Goal: Task Accomplishment & Management: Use online tool/utility

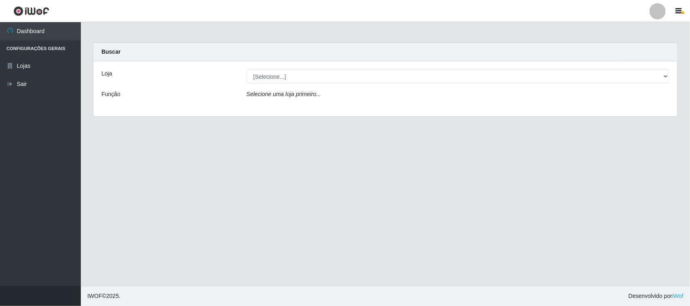
select select "515"
click at [247, 70] on select "[Selecione...] Hiper Queiroz - [GEOGRAPHIC_DATA]" at bounding box center [458, 77] width 423 height 14
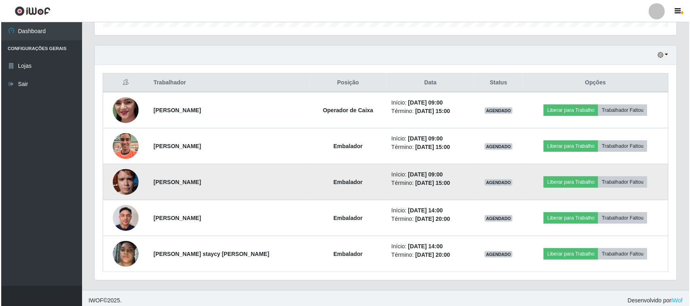
scroll to position [267, 0]
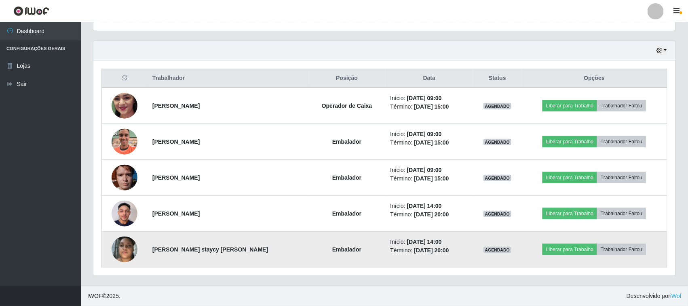
click at [123, 257] on img at bounding box center [125, 249] width 26 height 34
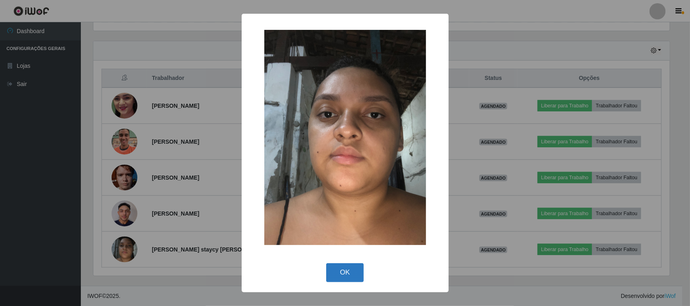
click at [336, 270] on button "OK" at bounding box center [345, 273] width 38 height 19
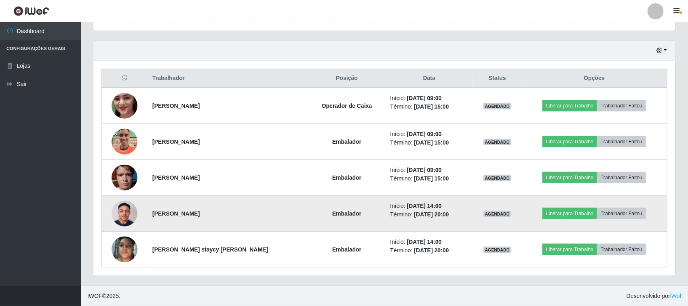
scroll to position [168, 582]
click at [129, 213] on img at bounding box center [125, 213] width 26 height 34
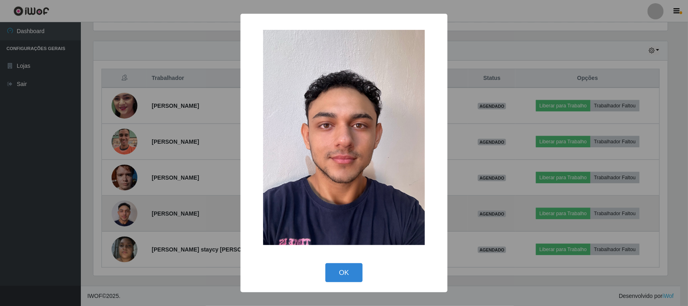
scroll to position [168, 576]
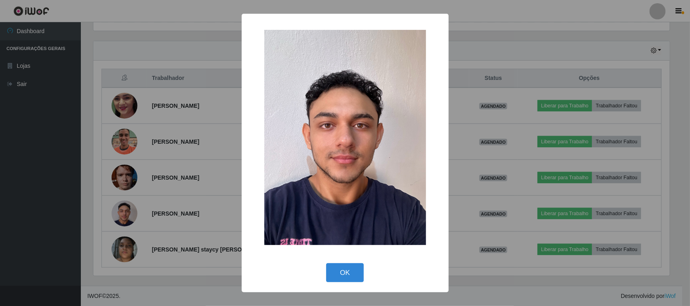
click at [182, 201] on div "× OK Cancel" at bounding box center [345, 153] width 690 height 306
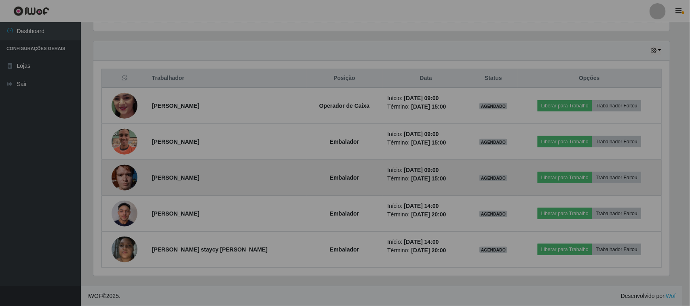
scroll to position [168, 582]
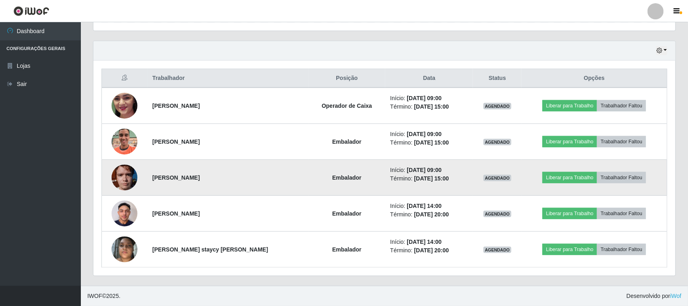
click at [115, 179] on img at bounding box center [125, 177] width 26 height 34
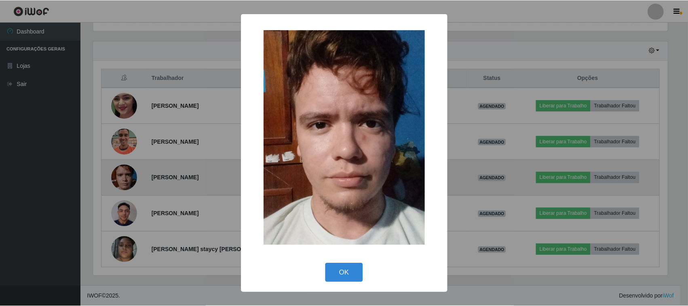
scroll to position [168, 576]
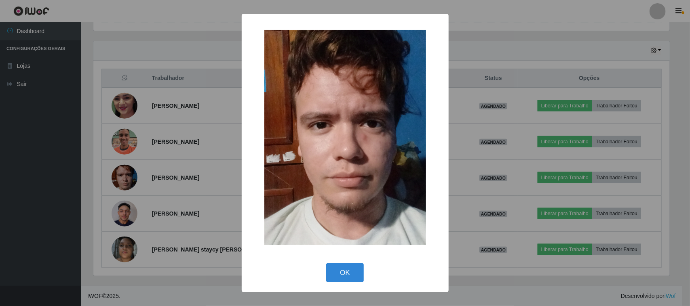
click at [167, 171] on div "× OK Cancel" at bounding box center [345, 153] width 690 height 306
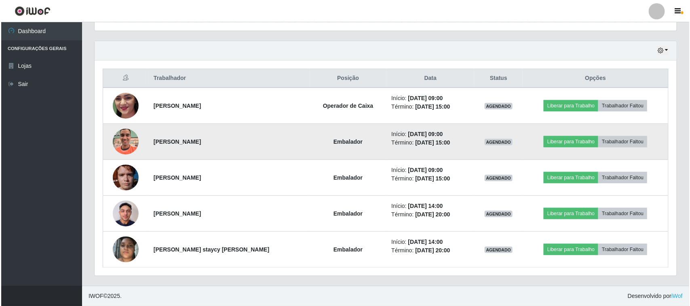
scroll to position [168, 582]
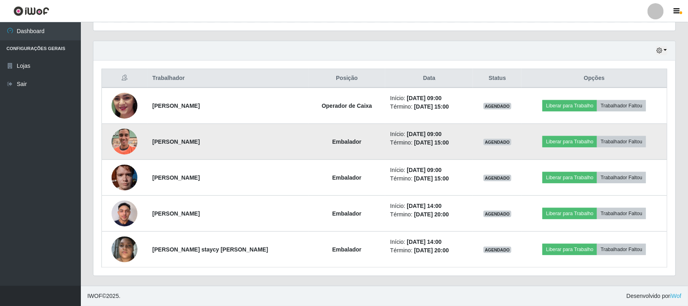
click at [134, 139] on img at bounding box center [125, 142] width 26 height 46
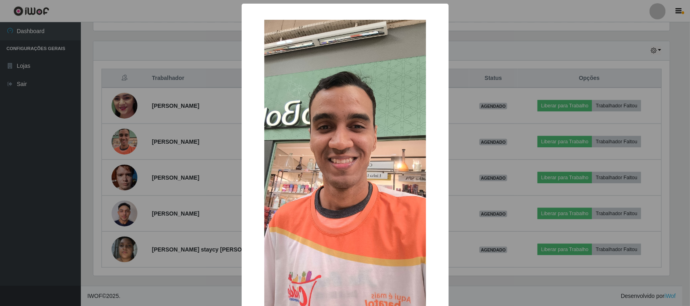
click at [159, 144] on div "× OK Cancel" at bounding box center [345, 153] width 690 height 306
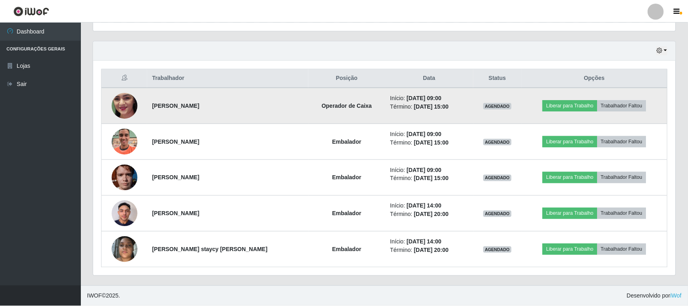
scroll to position [168, 582]
click at [126, 106] on img at bounding box center [125, 105] width 26 height 57
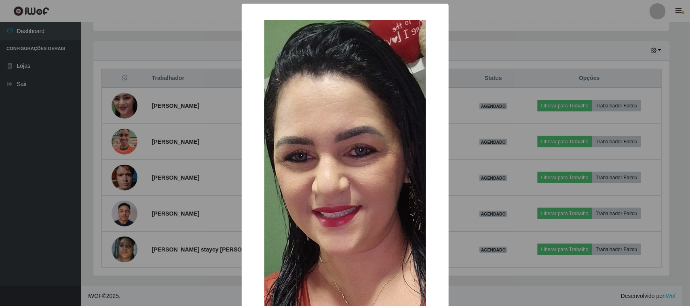
click at [181, 112] on div "× OK Cancel" at bounding box center [345, 153] width 690 height 306
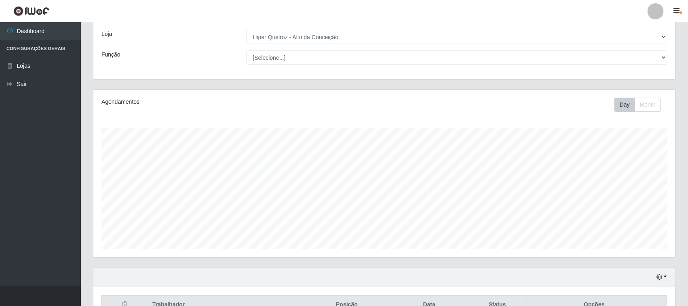
scroll to position [15, 0]
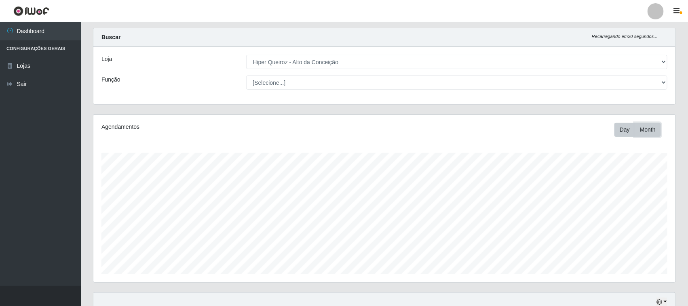
click at [643, 135] on button "Month" at bounding box center [648, 130] width 26 height 14
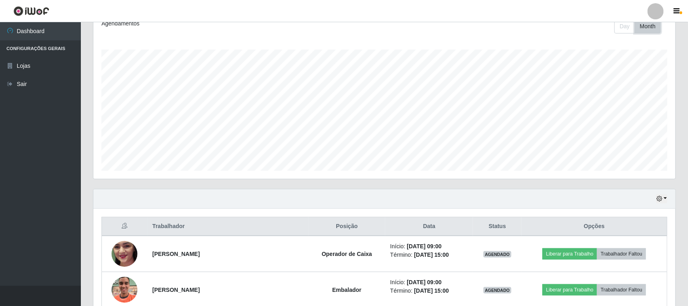
scroll to position [0, 0]
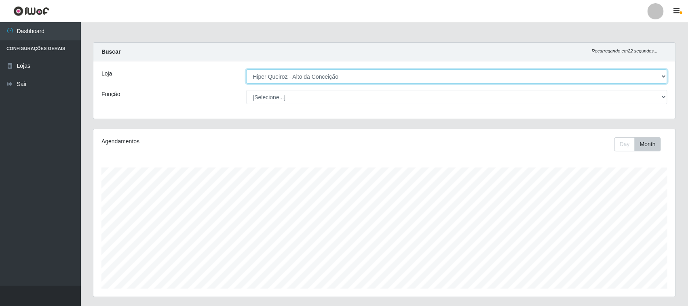
click at [339, 79] on select "[Selecione...] Hiper Queiroz - [GEOGRAPHIC_DATA]" at bounding box center [457, 77] width 422 height 14
click at [246, 70] on select "[Selecione...] Hiper Queiroz - [GEOGRAPHIC_DATA]" at bounding box center [457, 77] width 422 height 14
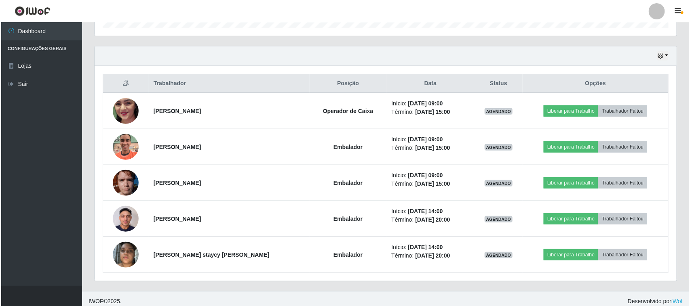
scroll to position [267, 0]
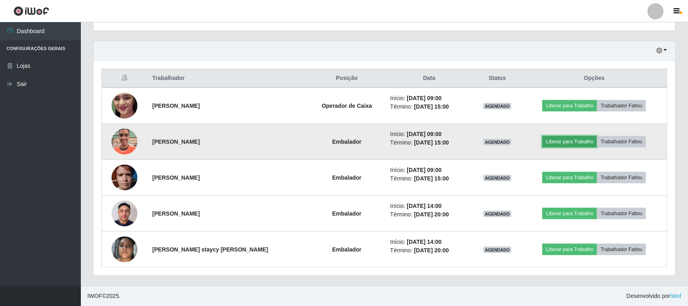
click at [589, 141] on button "Liberar para Trabalho" at bounding box center [569, 141] width 55 height 11
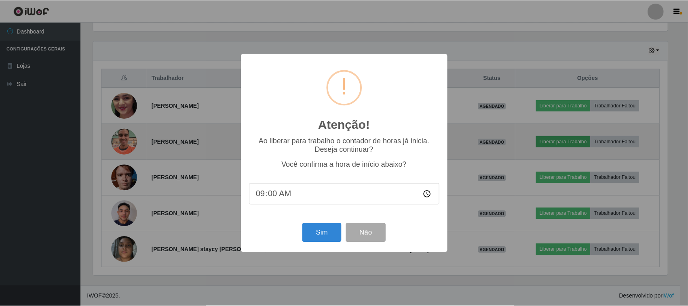
scroll to position [168, 576]
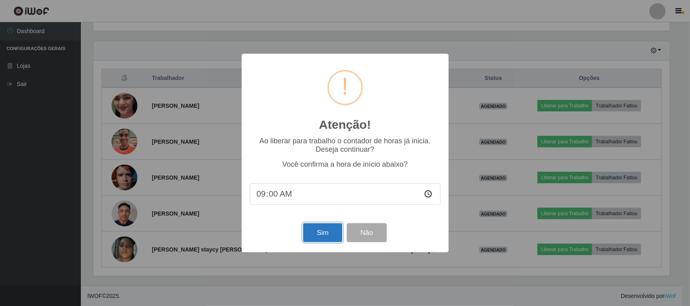
click at [329, 234] on button "Sim" at bounding box center [322, 233] width 39 height 19
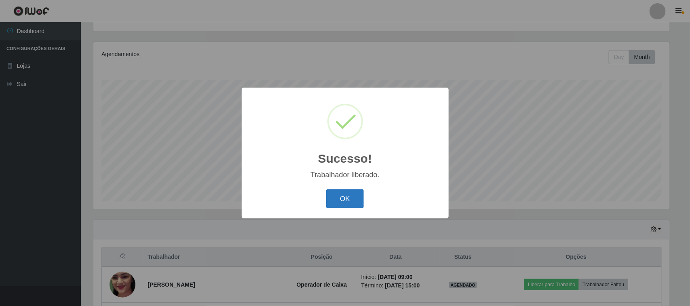
click at [352, 196] on button "OK" at bounding box center [345, 199] width 38 height 19
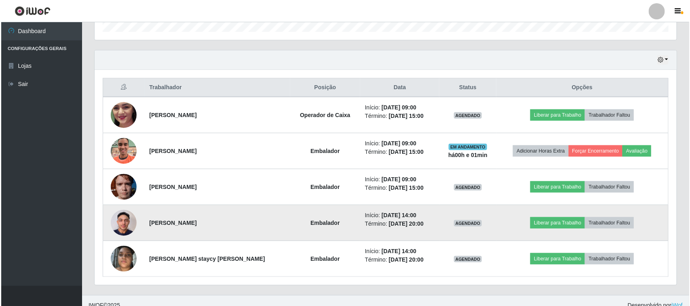
scroll to position [267, 0]
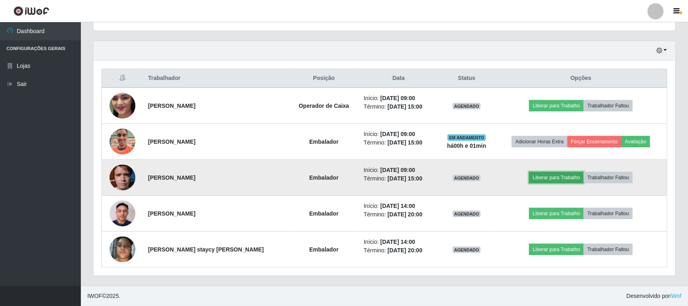
click at [542, 179] on button "Liberar para Trabalho" at bounding box center [556, 177] width 55 height 11
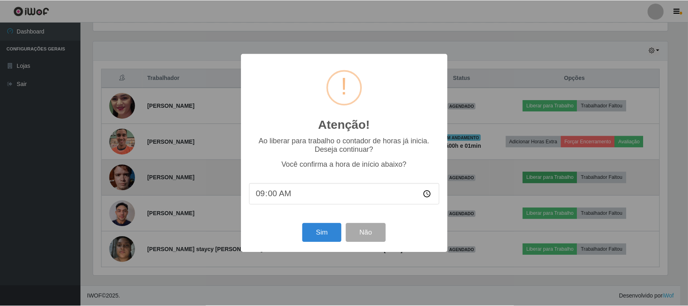
scroll to position [168, 576]
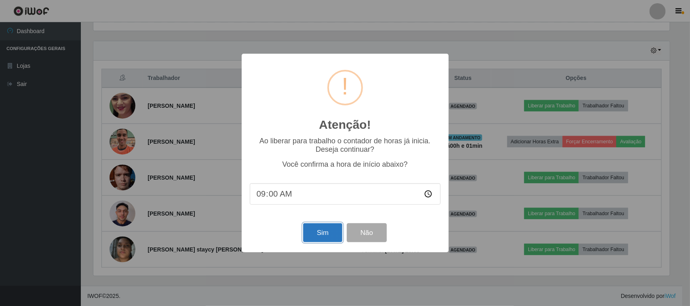
click at [329, 240] on button "Sim" at bounding box center [322, 233] width 39 height 19
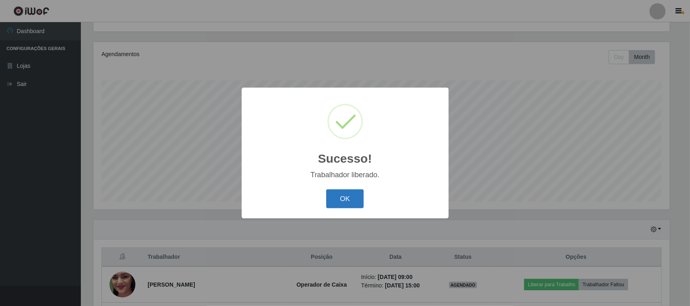
click at [342, 203] on button "OK" at bounding box center [345, 199] width 38 height 19
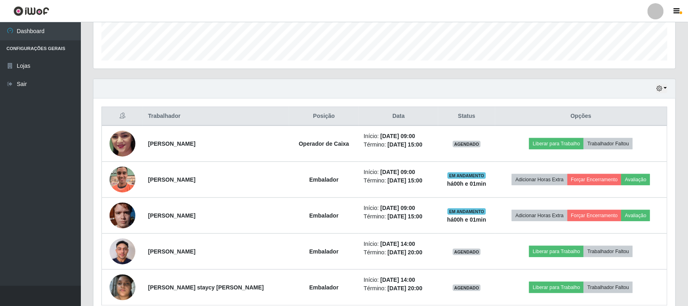
scroll to position [239, 0]
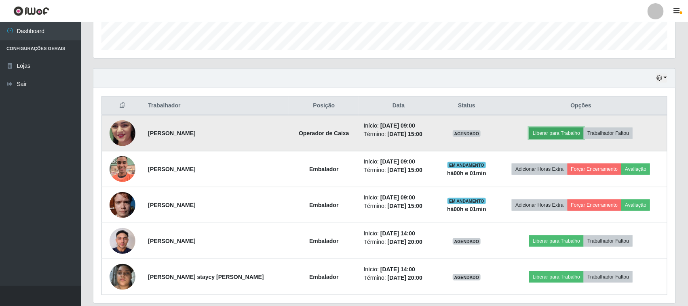
click at [558, 132] on button "Liberar para Trabalho" at bounding box center [556, 133] width 55 height 11
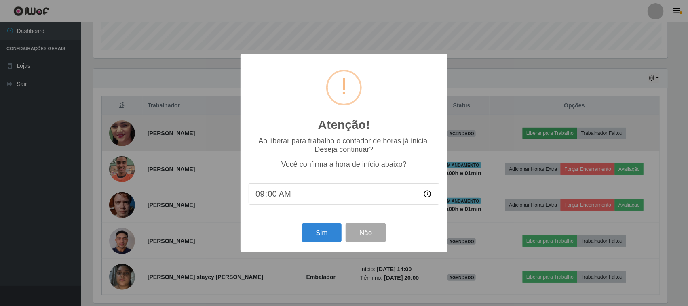
scroll to position [168, 576]
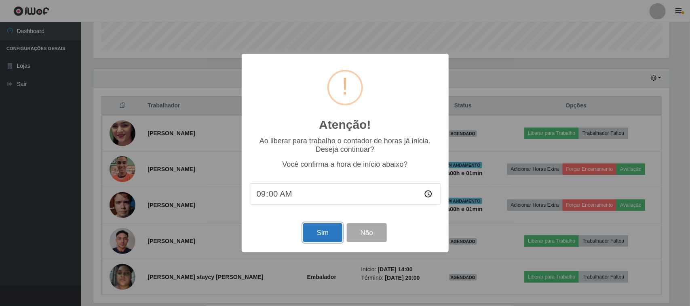
click at [314, 230] on button "Sim" at bounding box center [322, 233] width 39 height 19
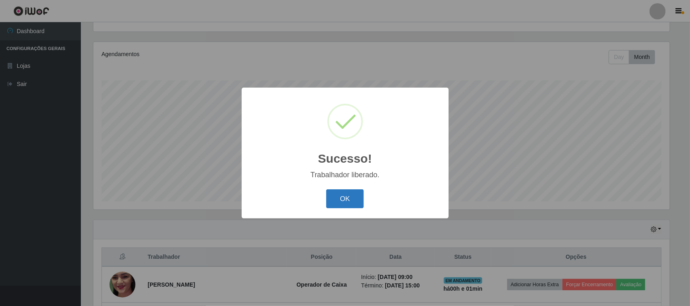
click at [349, 202] on button "OK" at bounding box center [345, 199] width 38 height 19
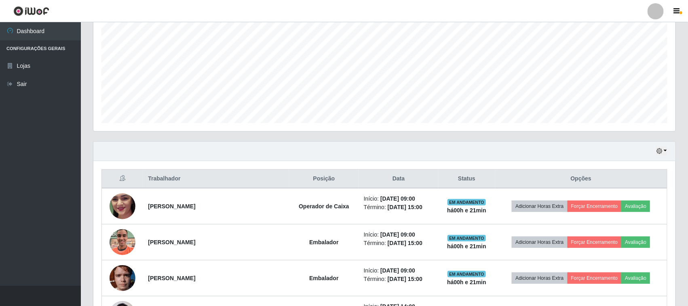
scroll to position [267, 0]
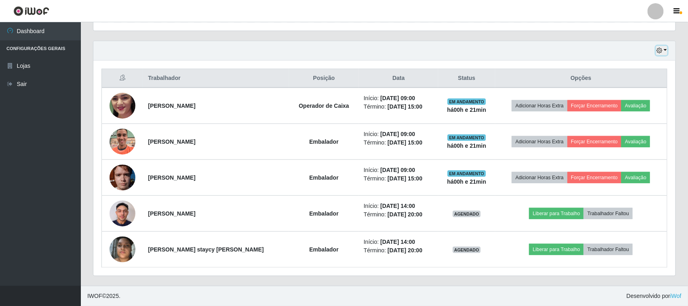
click at [663, 53] on button "button" at bounding box center [661, 50] width 11 height 9
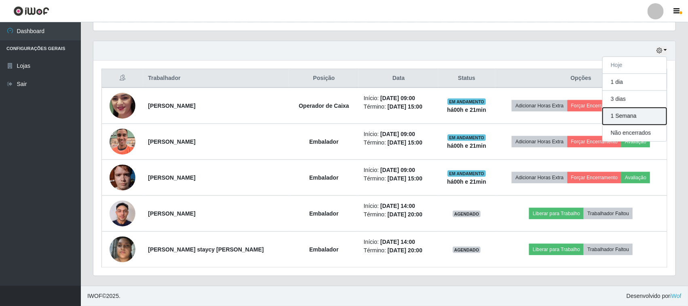
click at [621, 115] on button "1 Semana" at bounding box center [635, 116] width 64 height 17
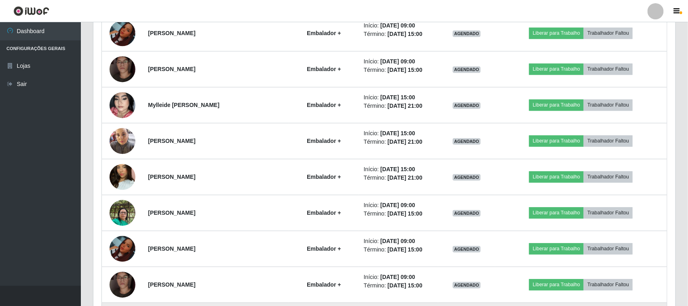
scroll to position [692, 0]
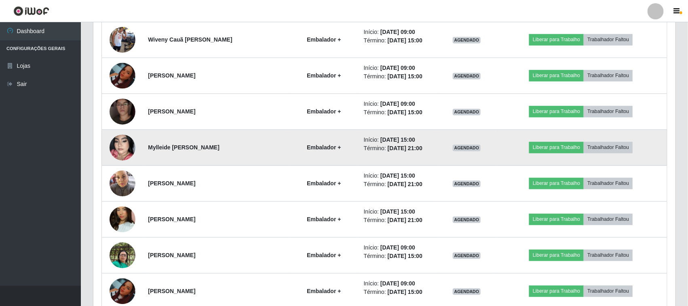
click at [119, 156] on img at bounding box center [123, 147] width 26 height 46
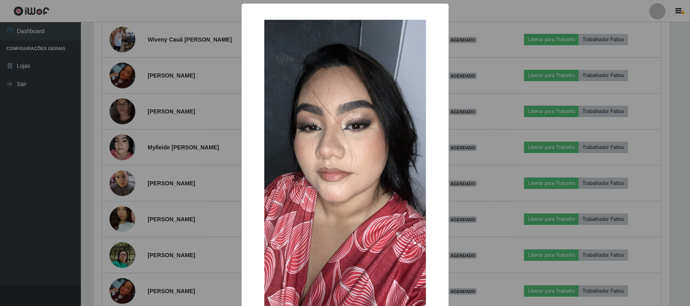
click at [551, 124] on div "× OK Cancel" at bounding box center [345, 153] width 690 height 306
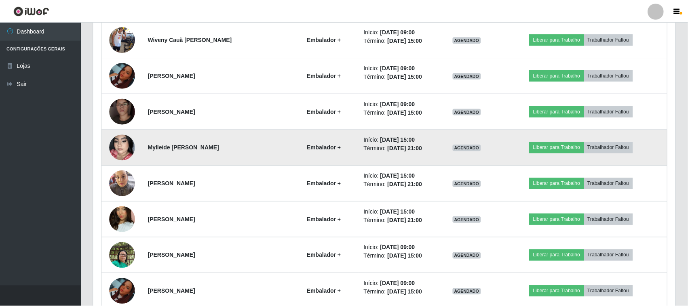
scroll to position [168, 582]
click at [130, 146] on img at bounding box center [123, 147] width 26 height 46
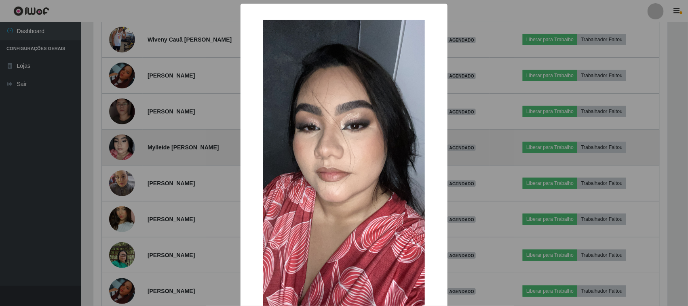
scroll to position [168, 576]
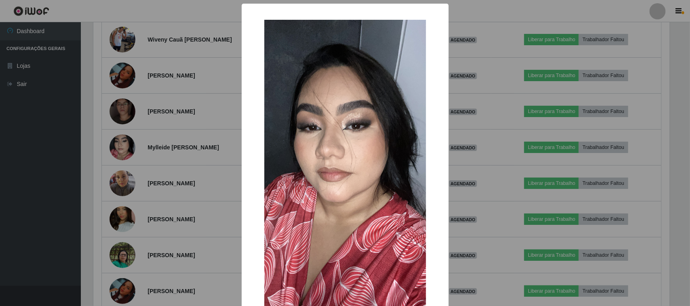
click at [172, 180] on div "× OK Cancel" at bounding box center [345, 153] width 690 height 306
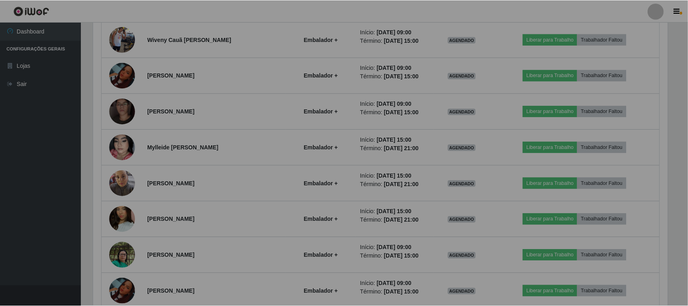
scroll to position [168, 582]
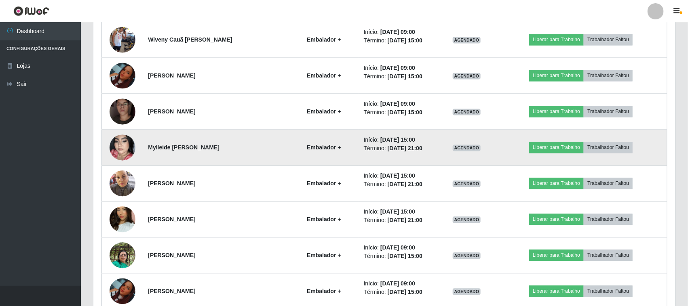
click at [116, 148] on img at bounding box center [123, 147] width 26 height 46
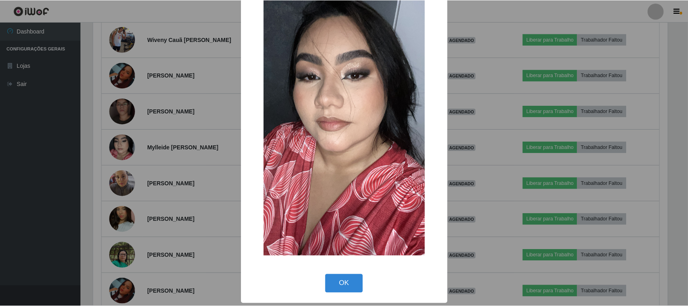
scroll to position [0, 0]
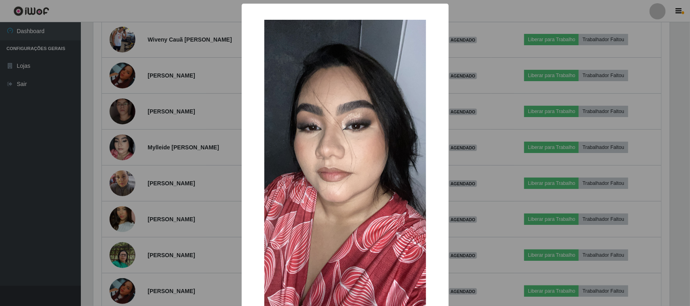
click at [129, 114] on div "× OK Cancel" at bounding box center [345, 153] width 690 height 306
